Goal: Obtain resource: Obtain resource

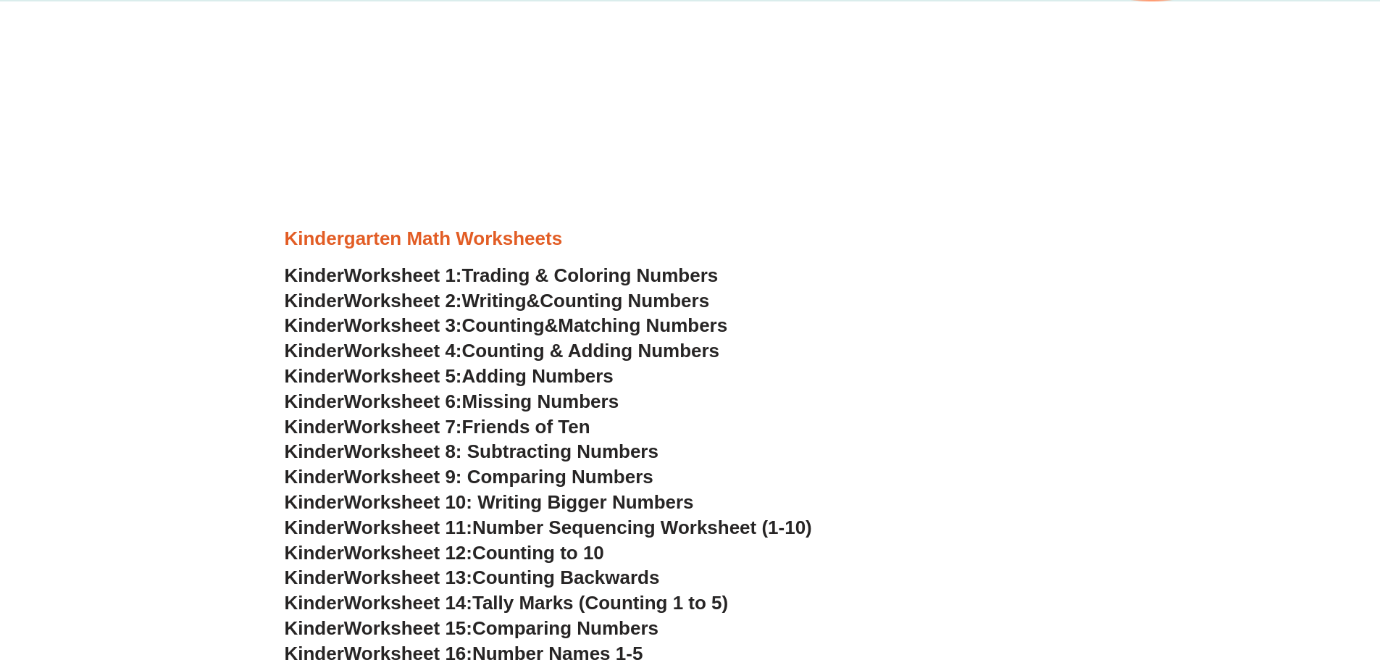
scroll to position [724, 0]
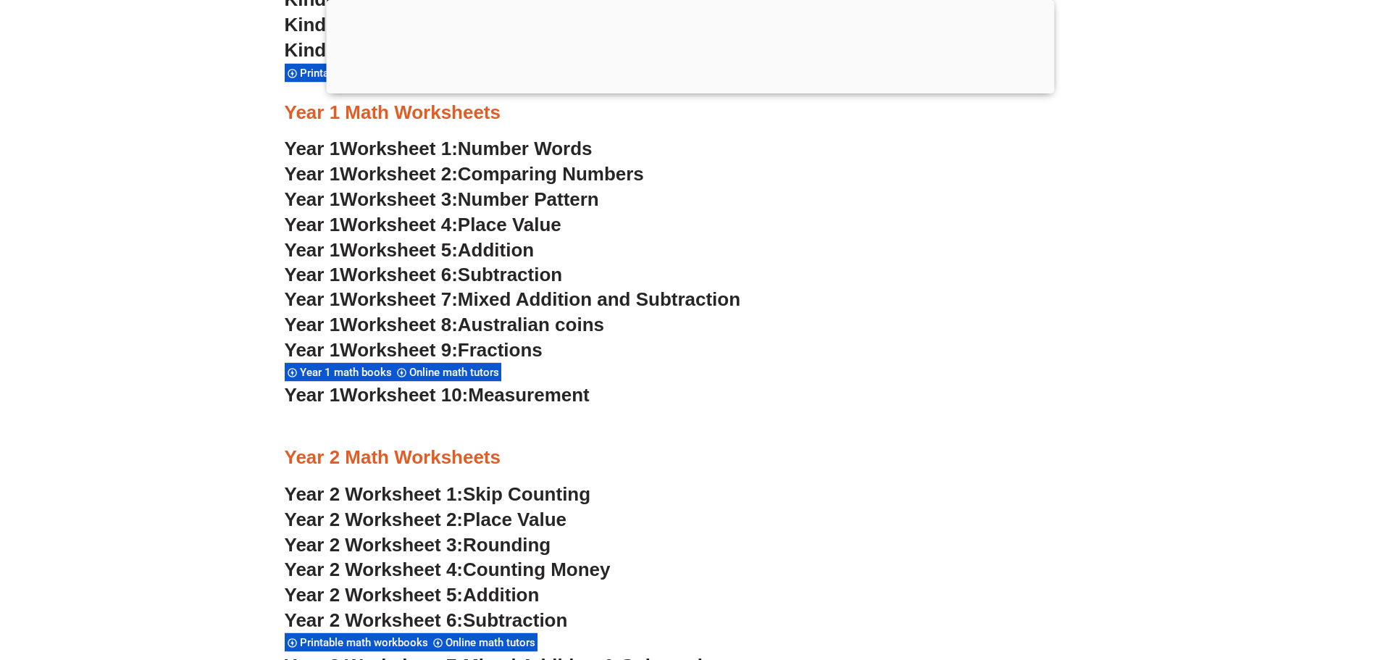
scroll to position [720, 0]
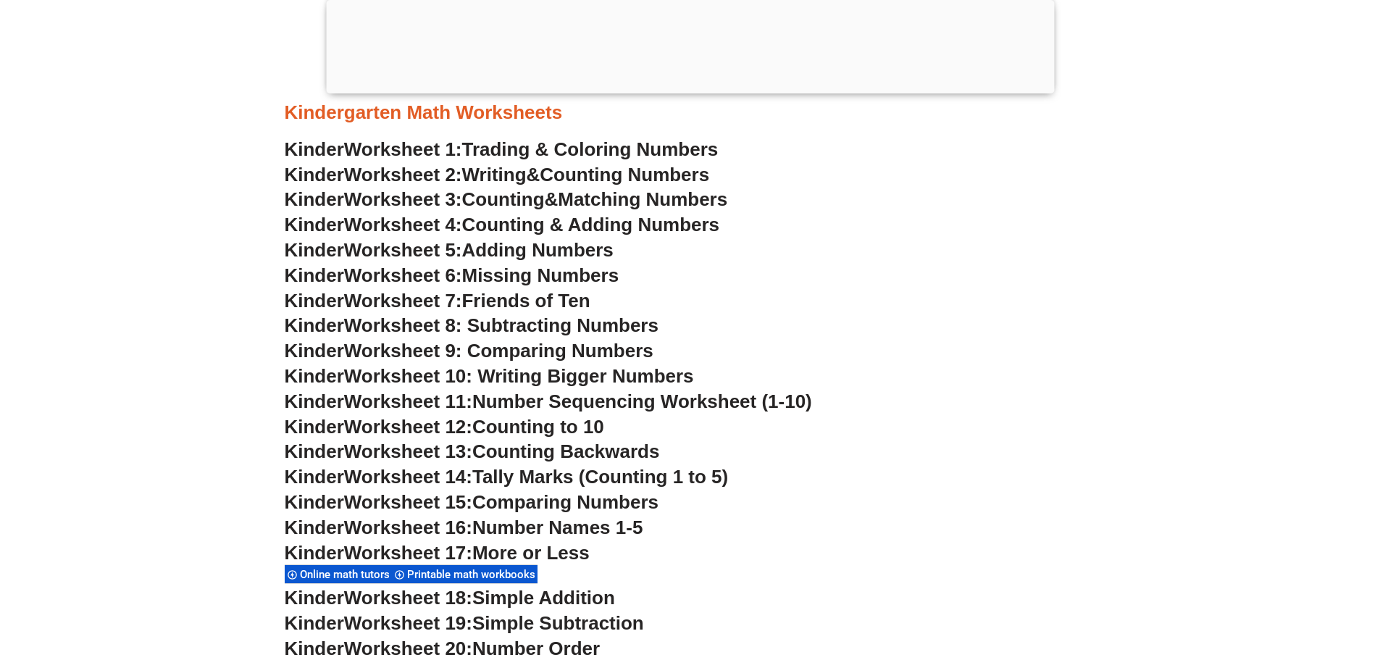
click at [567, 292] on span "Friends of Ten" at bounding box center [526, 301] width 128 height 22
click at [507, 150] on span "Trading & Coloring Numbers" at bounding box center [590, 149] width 256 height 22
click at [462, 177] on span "Worksheet 2:" at bounding box center [403, 175] width 118 height 22
click at [539, 202] on span "Counting" at bounding box center [503, 199] width 83 height 22
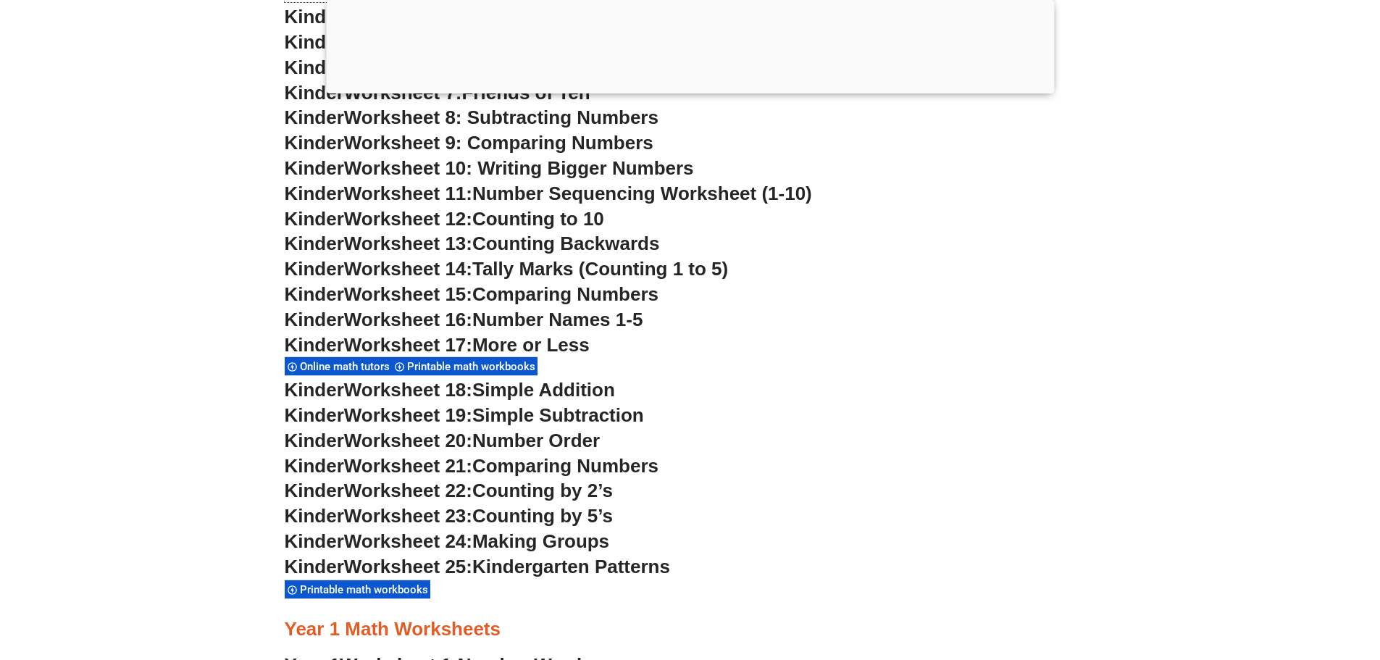
scroll to position [1154, 0]
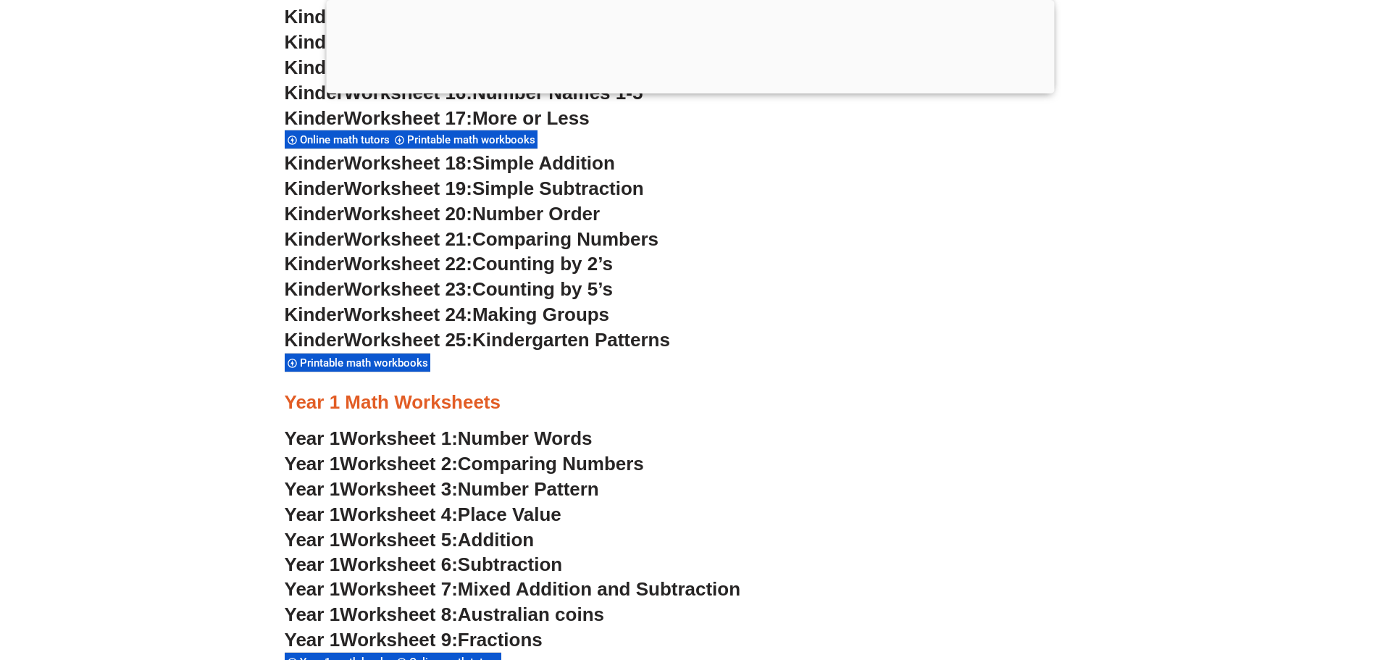
click at [553, 344] on span "Kindergarten Patterns" at bounding box center [571, 340] width 198 height 22
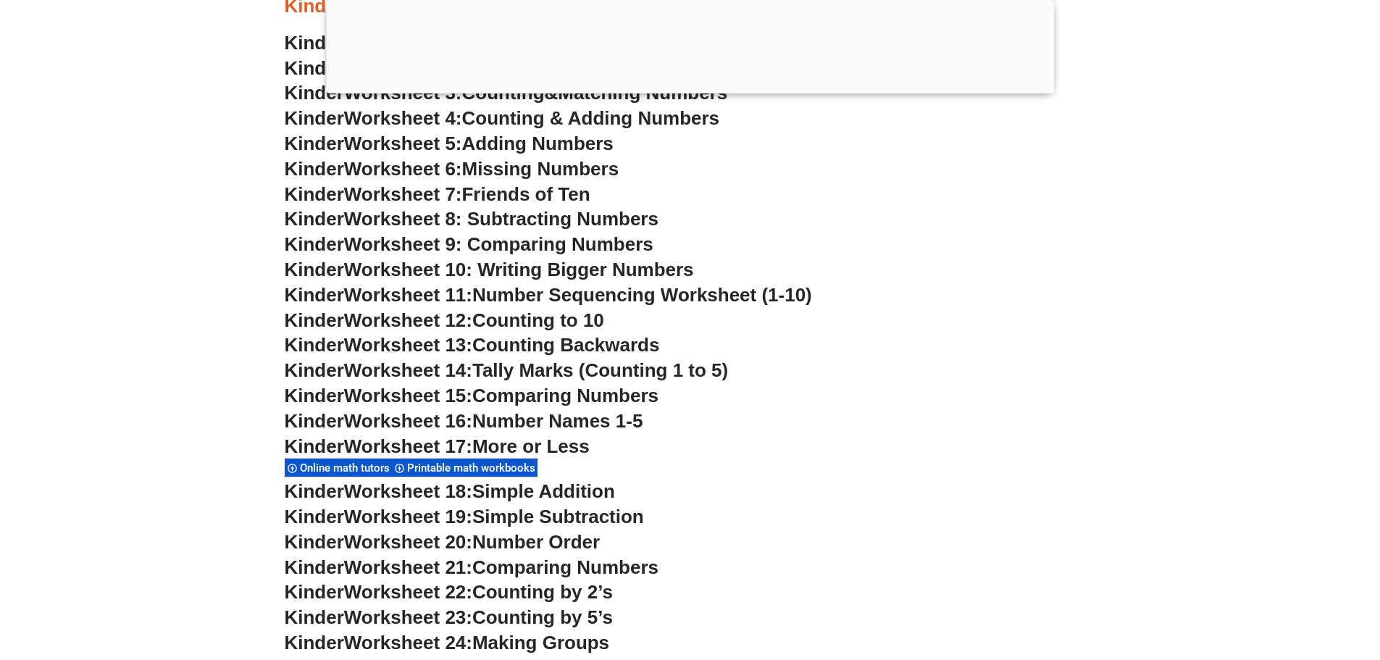
scroll to position [937, 0]
click at [455, 305] on span "Worksheet 11:" at bounding box center [408, 296] width 128 height 22
click at [469, 261] on span "Worksheet 10: Writing Bigger Numbers" at bounding box center [519, 270] width 350 height 22
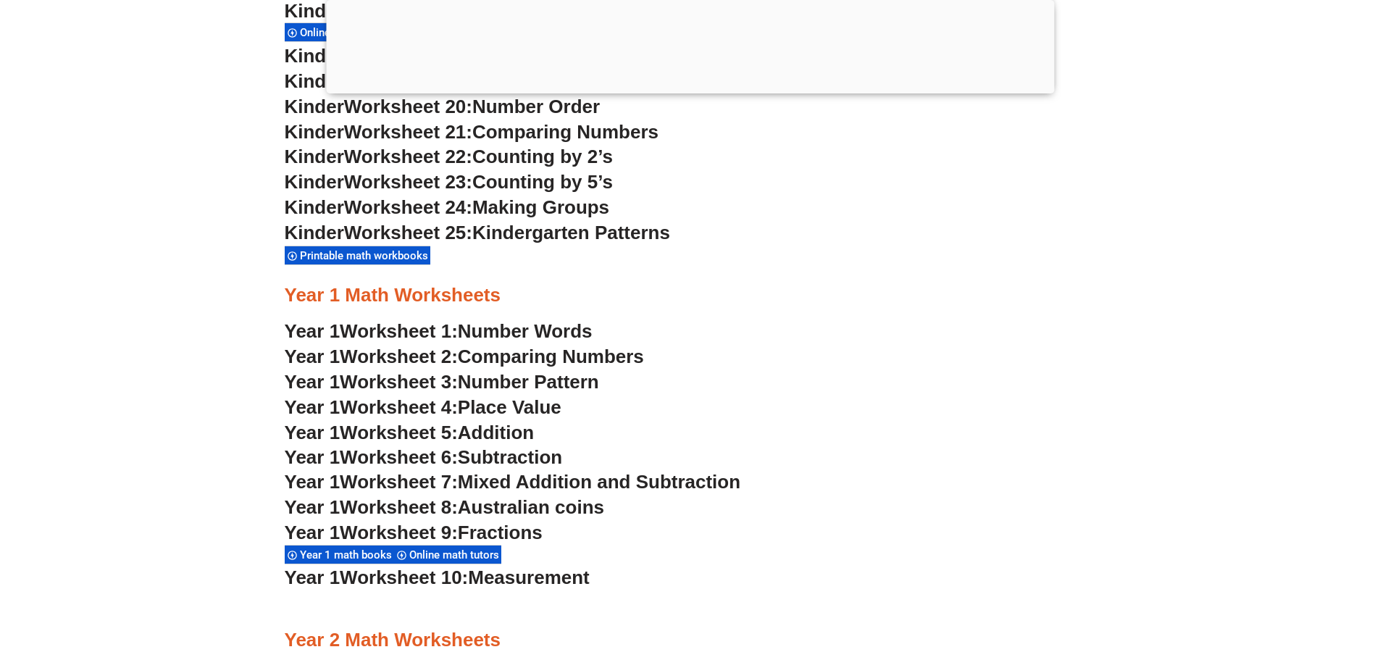
scroll to position [1444, 0]
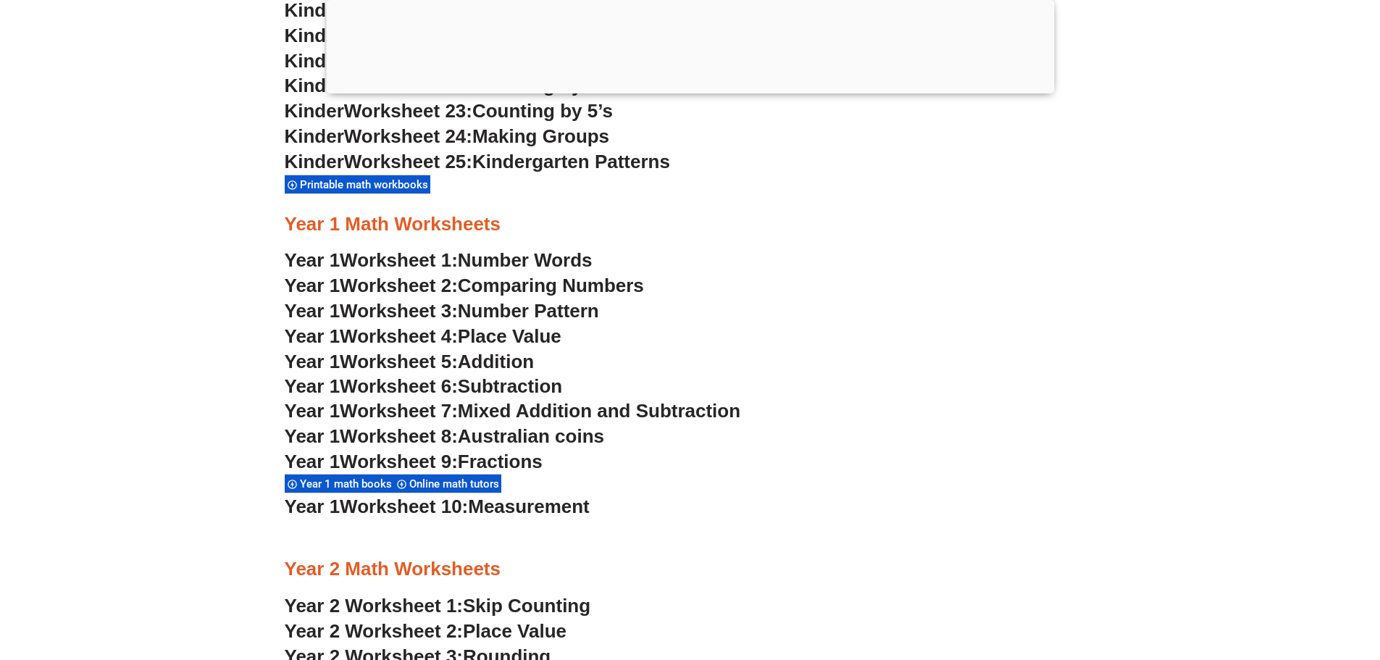
click at [523, 265] on span "Number Words" at bounding box center [525, 260] width 135 height 22
click at [540, 294] on span "Comparing Numbers" at bounding box center [551, 285] width 186 height 22
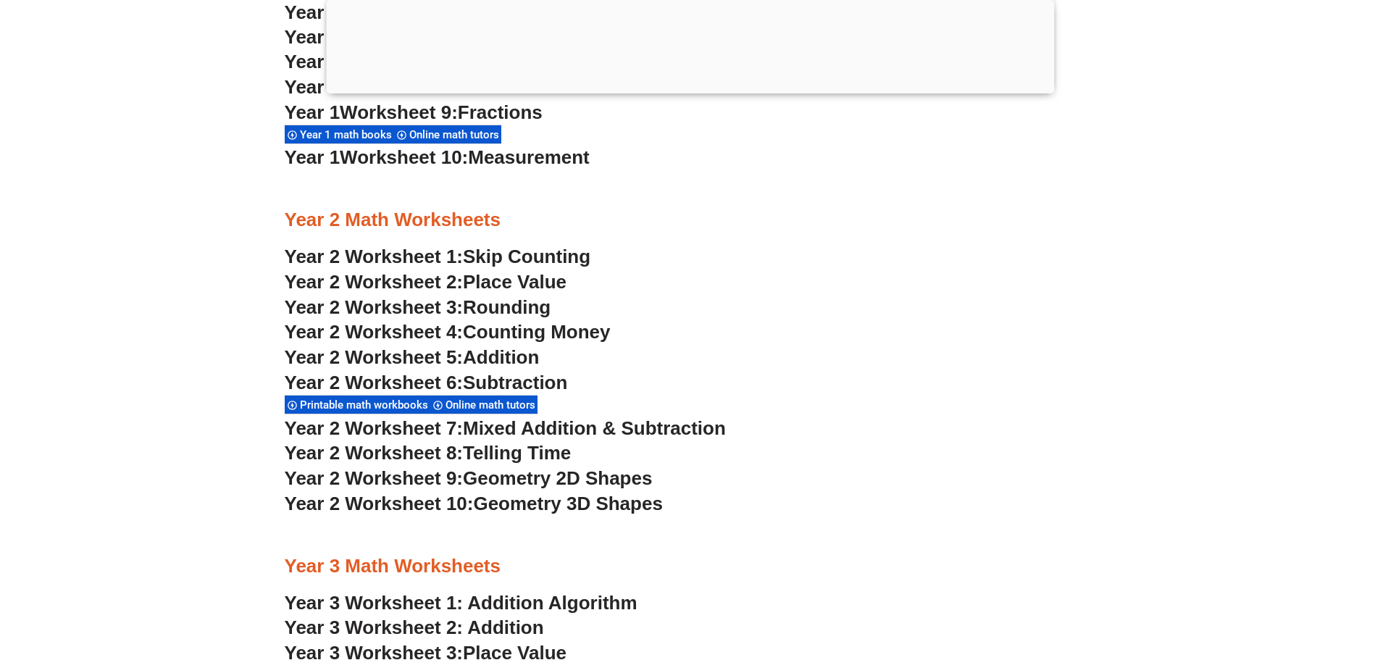
scroll to position [1806, 0]
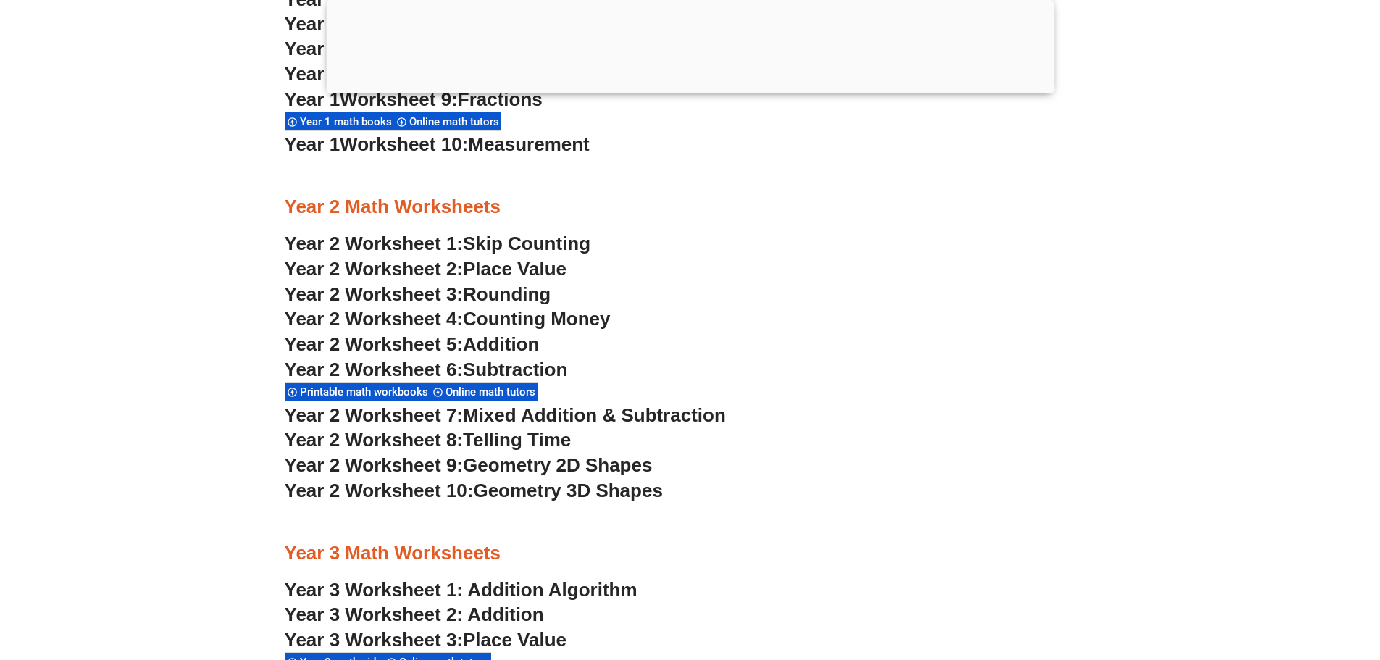
click at [500, 241] on span "Skip Counting" at bounding box center [526, 243] width 127 height 22
click at [483, 265] on span "Place Value" at bounding box center [515, 269] width 104 height 22
click at [448, 298] on span "Year 2 Worksheet 3:" at bounding box center [374, 294] width 179 height 22
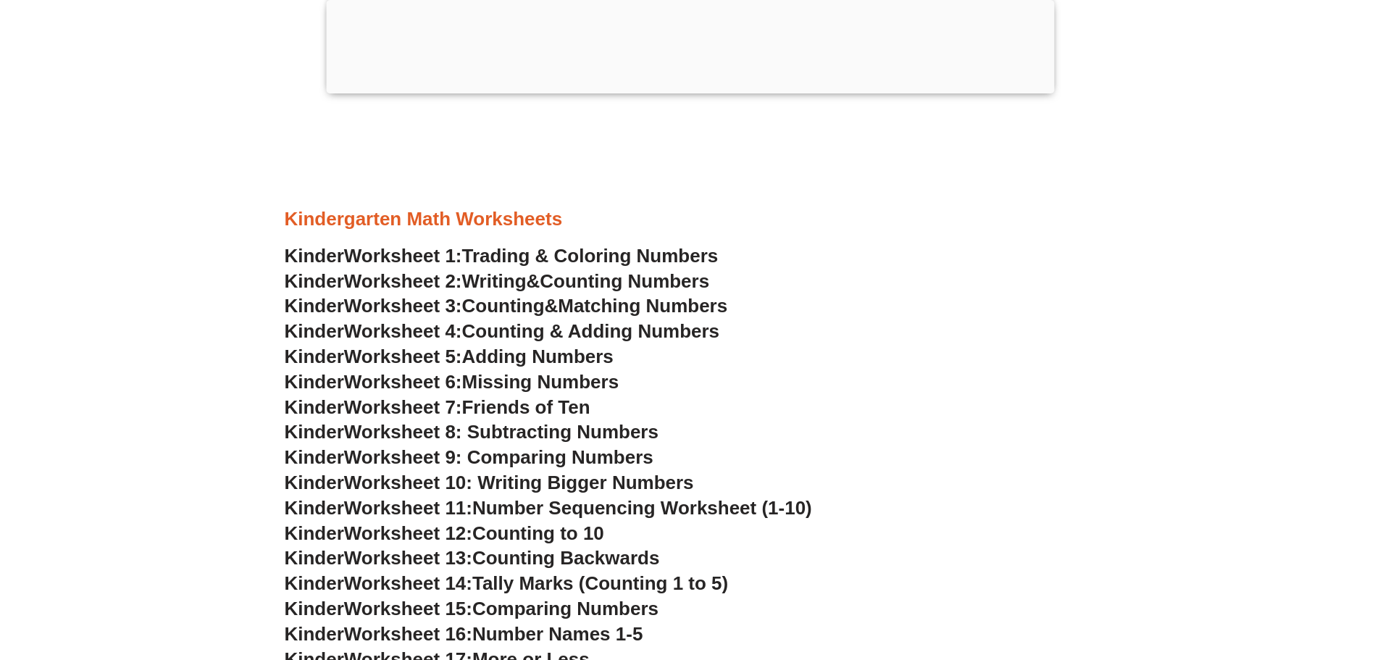
scroll to position [720, 0]
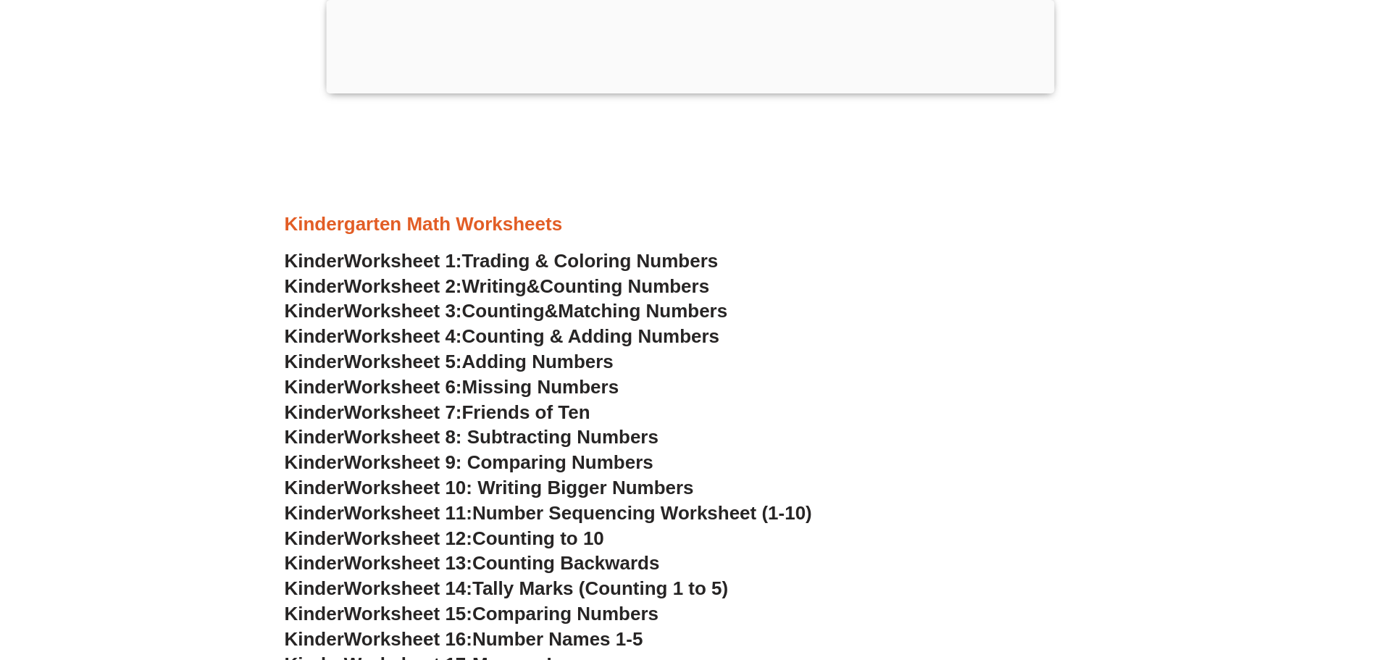
click at [503, 416] on span "Friends of Ten" at bounding box center [526, 412] width 128 height 22
